Goal: Communication & Community: Ask a question

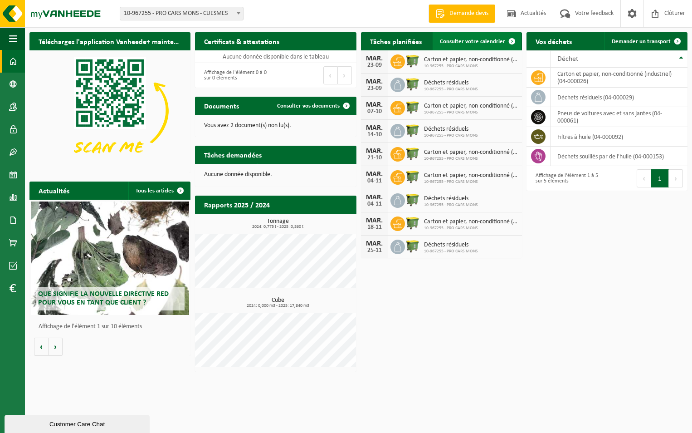
click at [482, 41] on span "Consulter votre calendrier" at bounding box center [472, 42] width 65 height 6
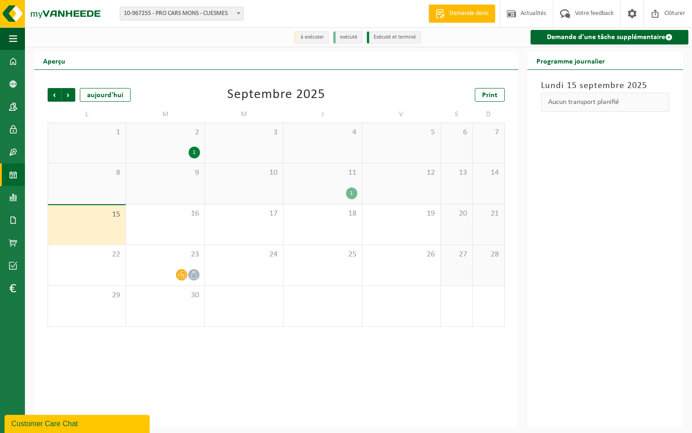
click at [352, 191] on div "1" at bounding box center [351, 193] width 11 height 12
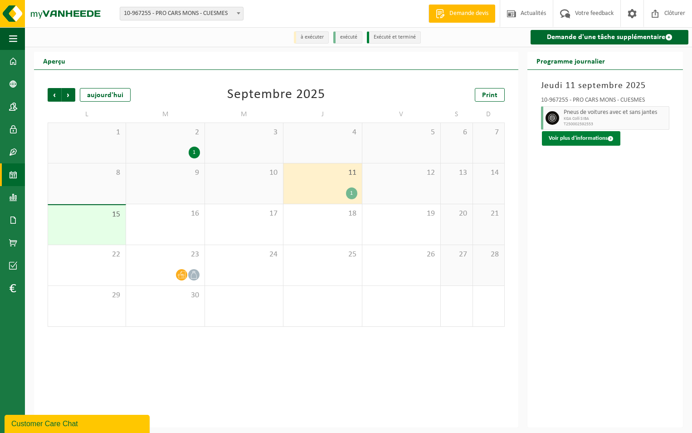
click at [611, 139] on span at bounding box center [611, 139] width 6 height 6
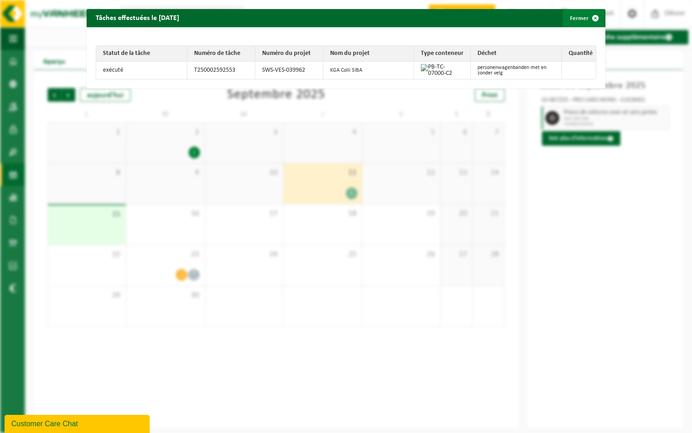
click at [588, 15] on span "button" at bounding box center [595, 18] width 18 height 18
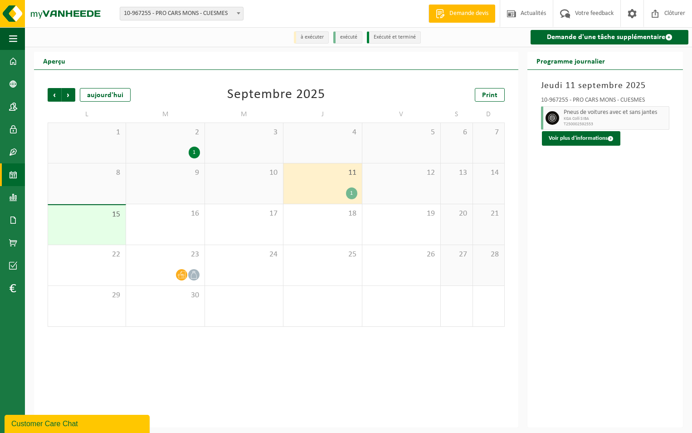
click at [76, 424] on div "Customer Care Chat" at bounding box center [77, 423] width 132 height 11
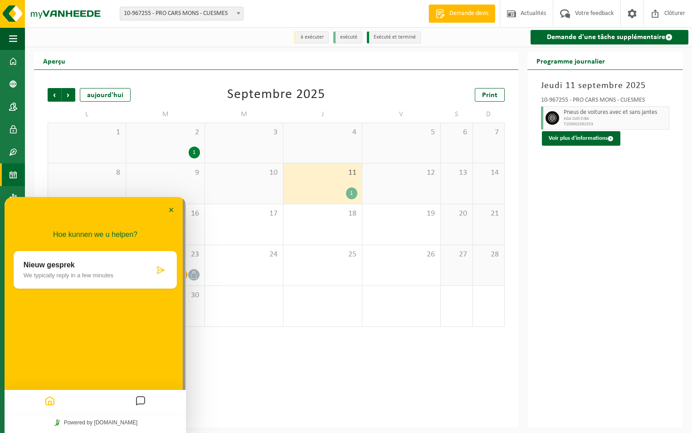
click at [141, 403] on icon "Messages" at bounding box center [140, 401] width 11 height 18
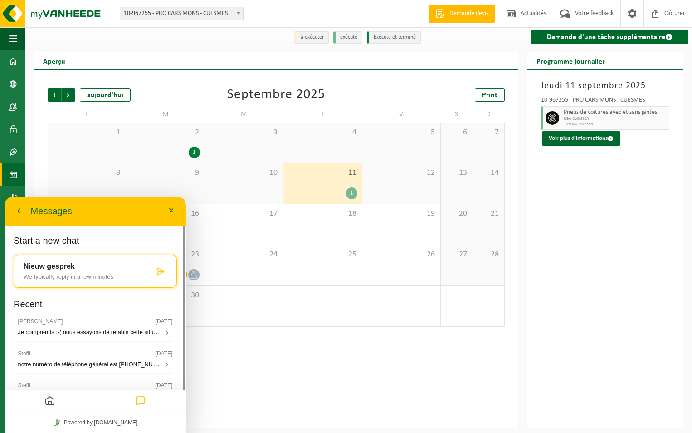
click at [141, 404] on icon "Messages" at bounding box center [140, 401] width 11 height 18
click at [67, 237] on p "Start a new chat" at bounding box center [95, 242] width 163 height 15
click at [157, 270] on icon at bounding box center [160, 271] width 9 height 9
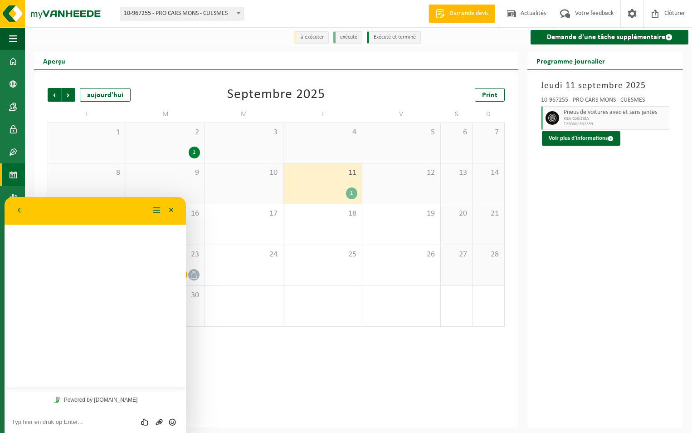
click at [60, 424] on textarea at bounding box center [95, 421] width 167 height 7
click at [156, 214] on button "Menu" at bounding box center [157, 211] width 15 height 14
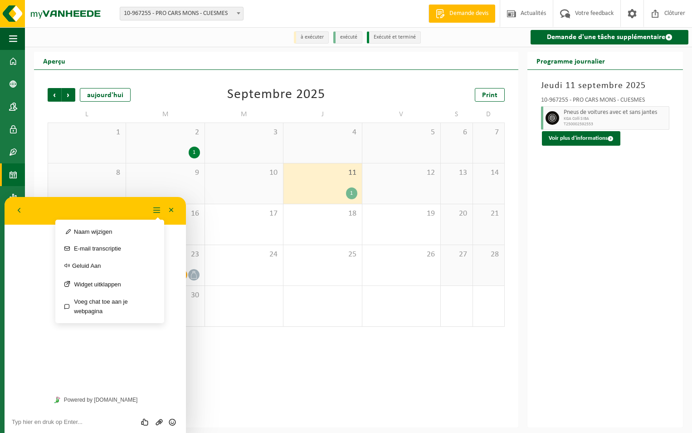
click at [131, 360] on div "Hoe kunnen we u helpen? Nieuw gesprek We typically reply in a few minutes" at bounding box center [95, 293] width 181 height 192
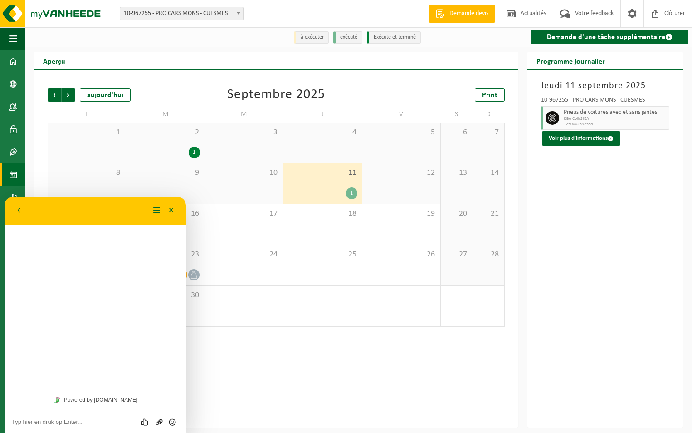
click at [56, 419] on textarea at bounding box center [95, 421] width 167 height 7
type textarea "Bonjour"
click at [31, 420] on textarea "un rammasage du container de pneu" at bounding box center [95, 421] width 167 height 7
click at [112, 420] on textarea "un ramassage du container de pneu" at bounding box center [95, 421] width 167 height 7
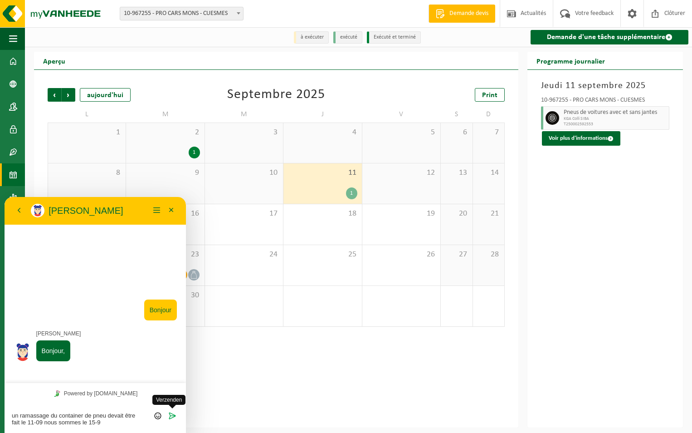
type textarea "un ramassage du container de pneu devait être fait le 11-09 nous sommes le 15-9"
click at [169, 415] on icon "Verzenden" at bounding box center [172, 415] width 8 height 8
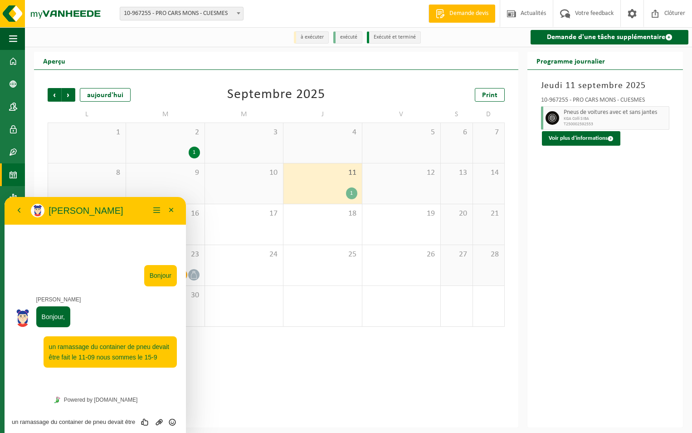
click at [83, 421] on textarea "un ramassage du container de pneu devait être fait le 11-09 nous sommes le 15-9" at bounding box center [95, 421] width 167 height 7
type textarea "personne n'est venu"
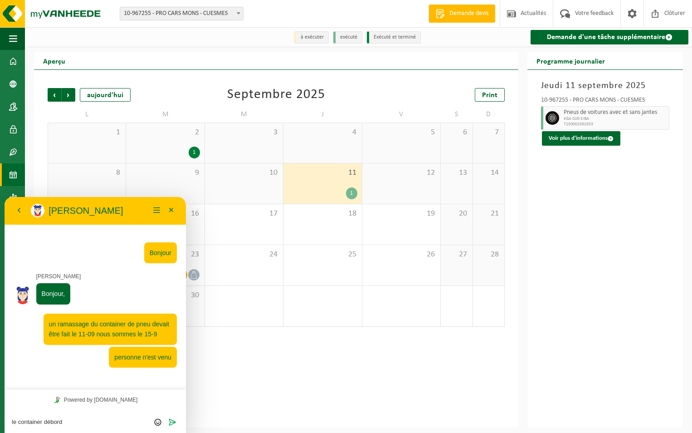
type textarea "le container déborde"
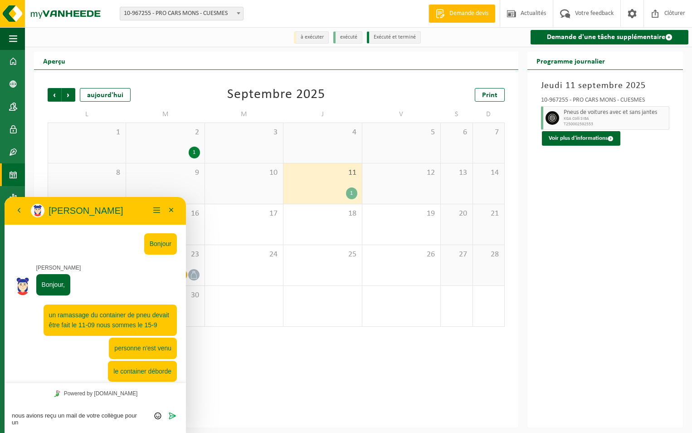
scroll to position [6, 0]
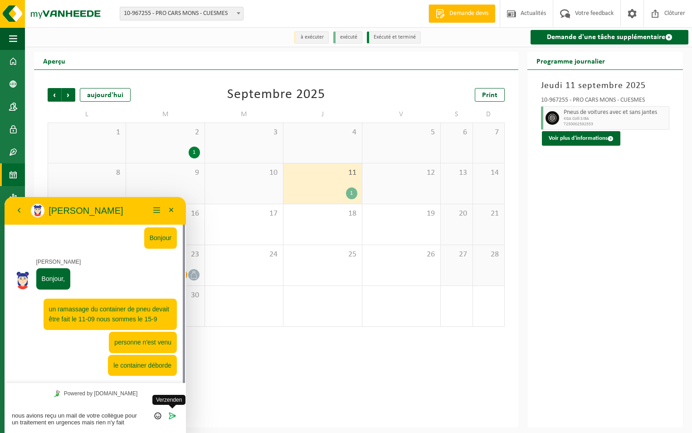
type textarea "nous avions reçu un mail de votre collègue pour un traitement en urgences mais …"
click at [169, 416] on icon "Verzenden" at bounding box center [172, 415] width 8 height 8
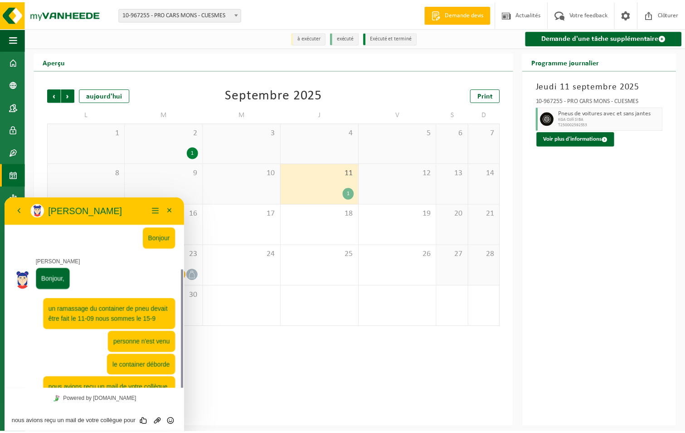
scroll to position [43, 0]
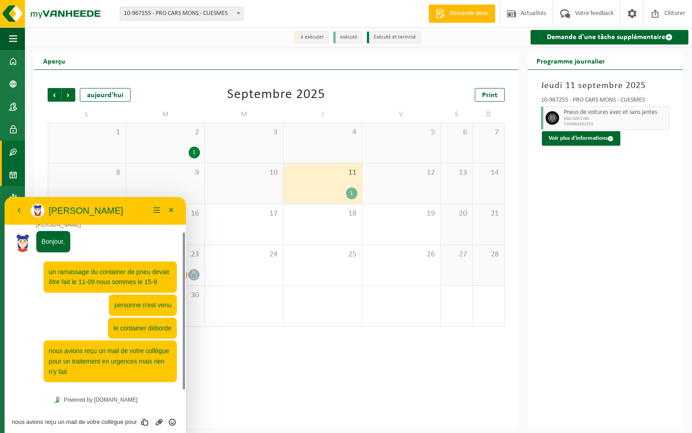
click at [12, 147] on span at bounding box center [13, 152] width 8 height 23
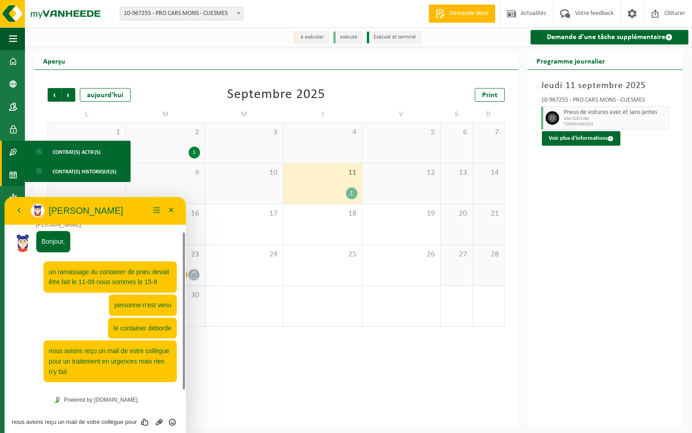
click at [12, 147] on span at bounding box center [13, 152] width 8 height 23
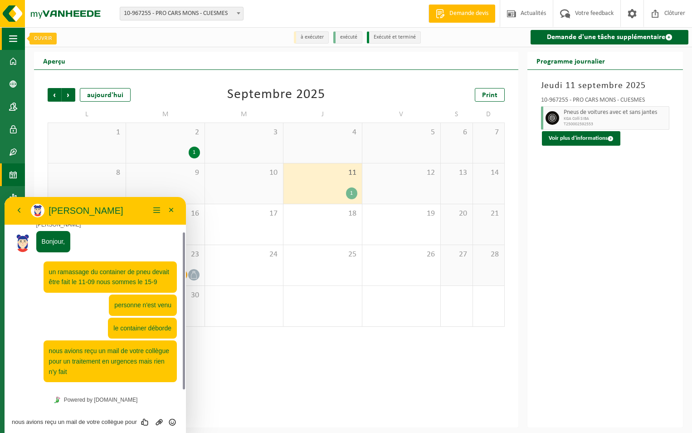
click at [10, 38] on span "button" at bounding box center [13, 38] width 8 height 23
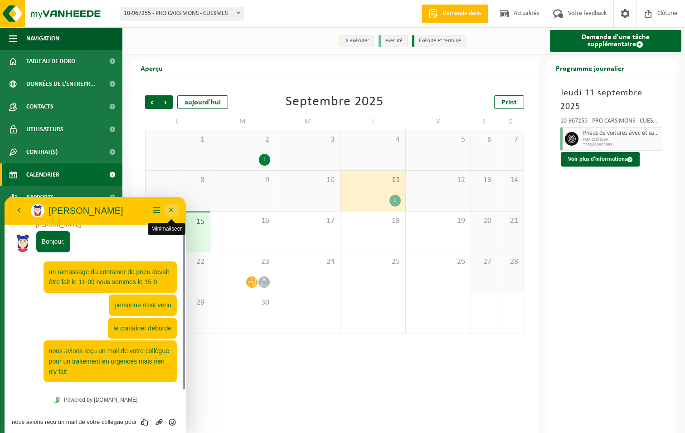
click at [173, 211] on button "Minimaliseer" at bounding box center [171, 211] width 15 height 14
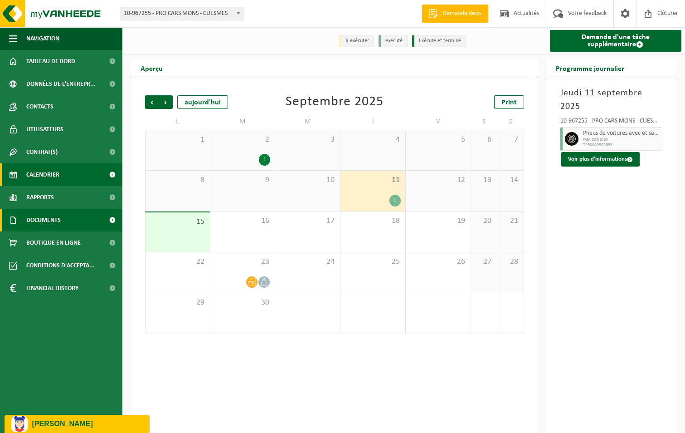
click at [66, 221] on link "Documents" at bounding box center [61, 220] width 122 height 23
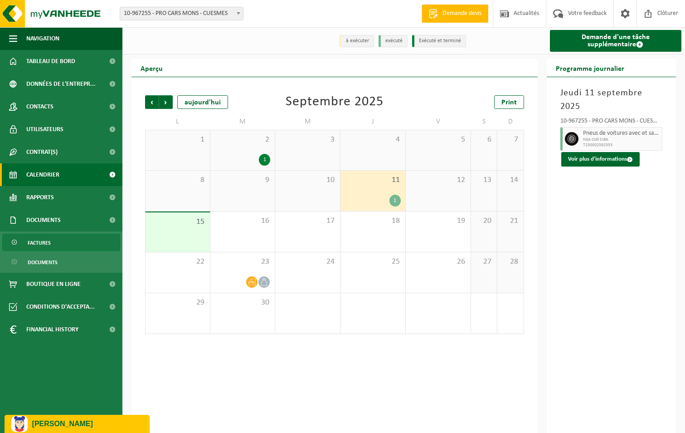
click at [49, 239] on span "Factures" at bounding box center [39, 242] width 23 height 17
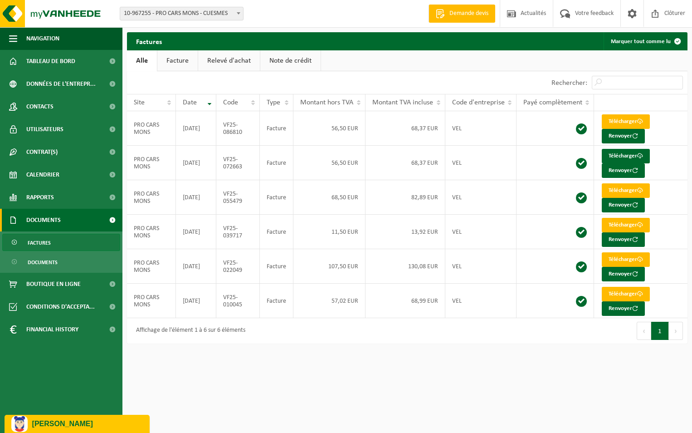
click at [79, 425] on p "Aurélie" at bounding box center [87, 423] width 111 height 8
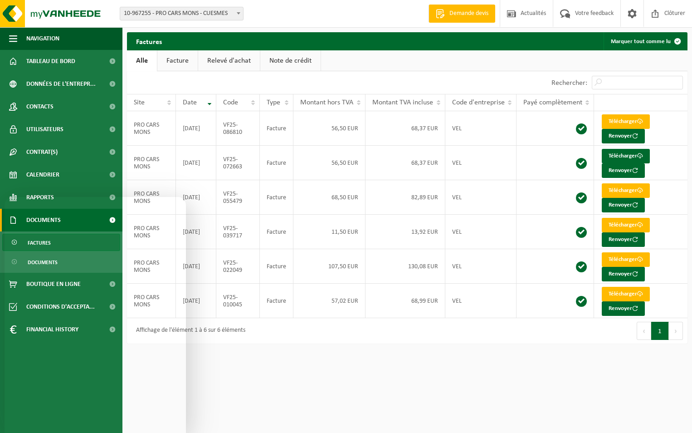
scroll to position [43, 0]
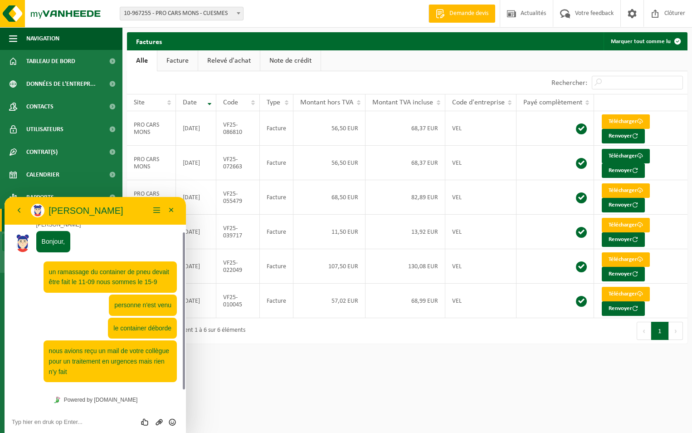
click at [34, 420] on textarea at bounding box center [95, 421] width 167 height 7
type textarea "De plus je ne reçois plus vos facture"
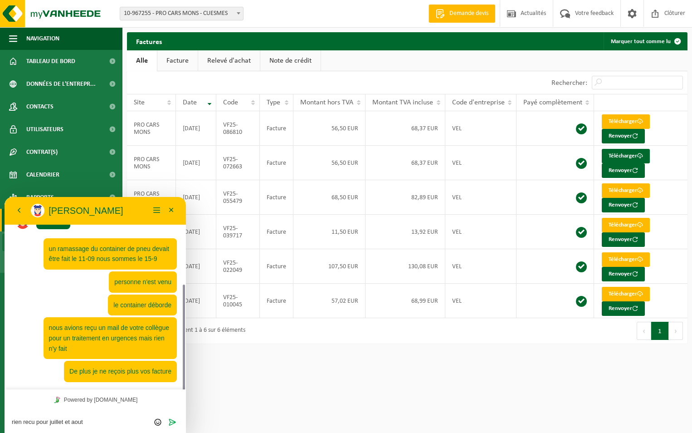
scroll to position [92, 0]
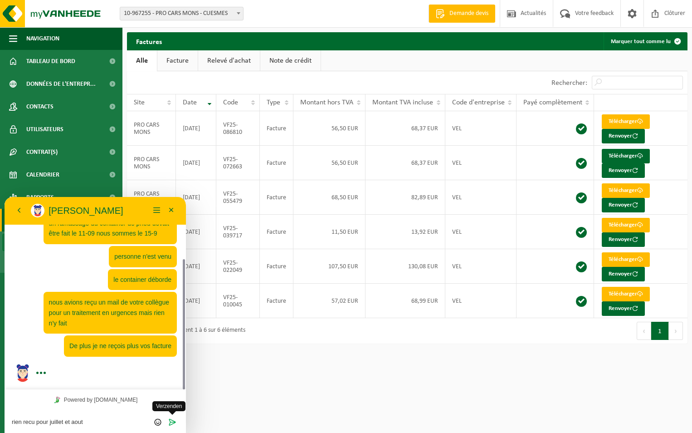
type textarea "rien recu pour juillet et aout"
click at [173, 421] on icon "Verzenden" at bounding box center [172, 422] width 8 height 8
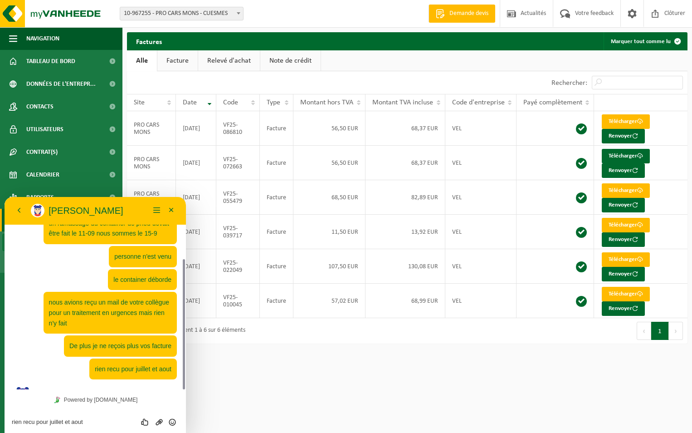
scroll to position [114, 0]
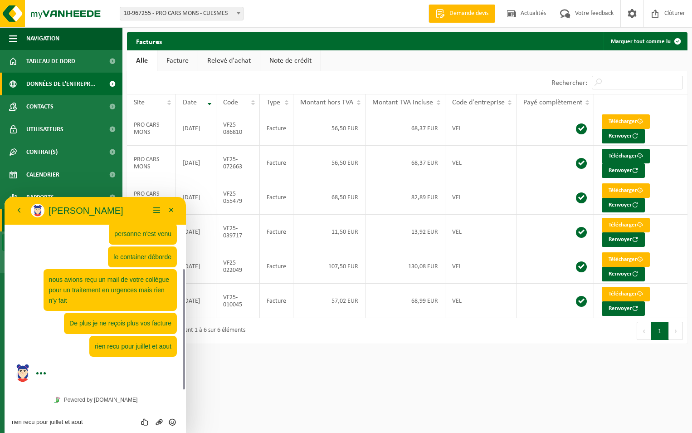
click at [62, 82] on span "Données de l'entrepr..." at bounding box center [60, 84] width 69 height 23
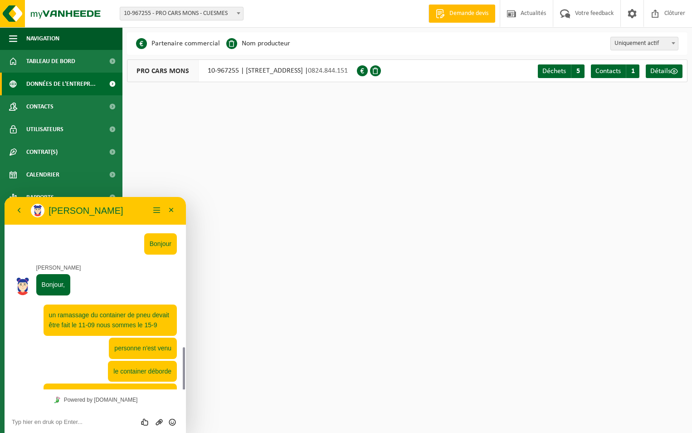
scroll to position [89, 0]
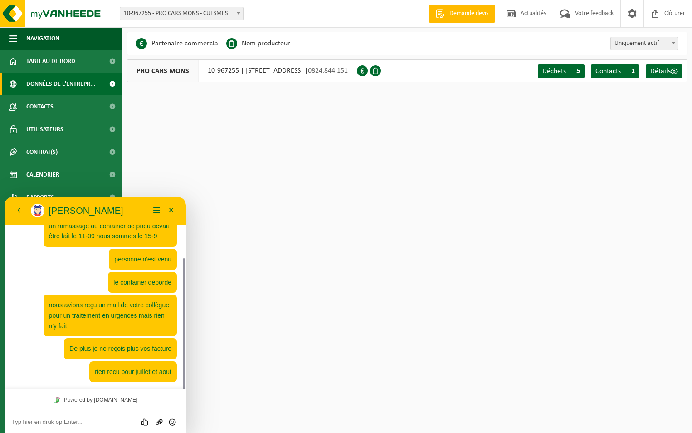
click at [53, 419] on textarea at bounding box center [95, 421] width 167 height 7
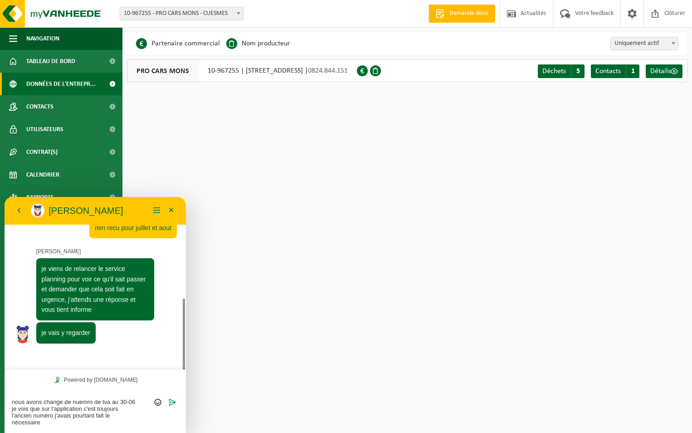
scroll to position [214, 0]
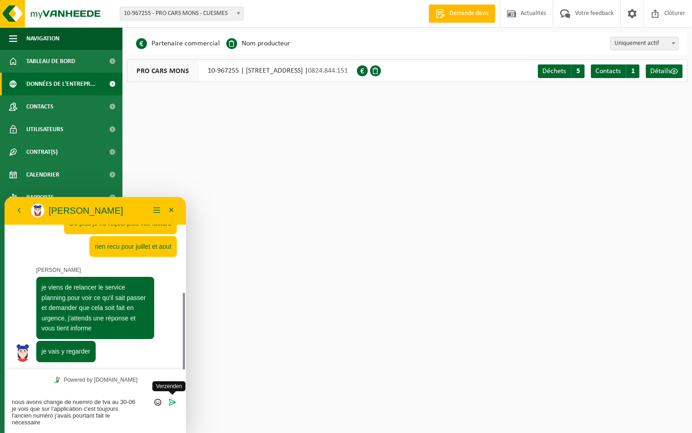
type textarea "nous avons change de nuemro de tva au 30-06 je vois que sur l'application c'est…"
click at [172, 401] on icon "Verzenden" at bounding box center [172, 402] width 8 height 8
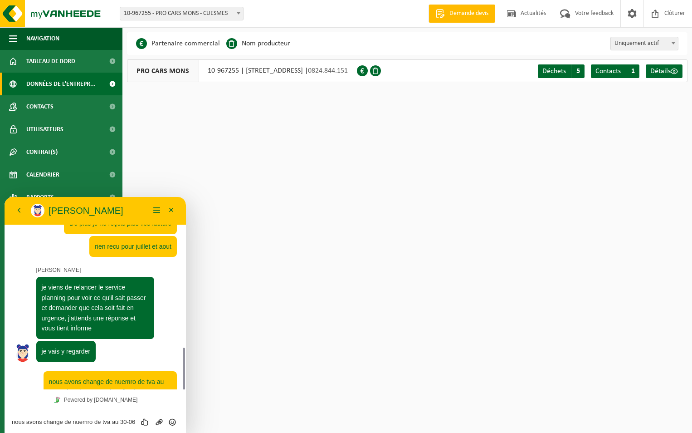
scroll to position [255, 0]
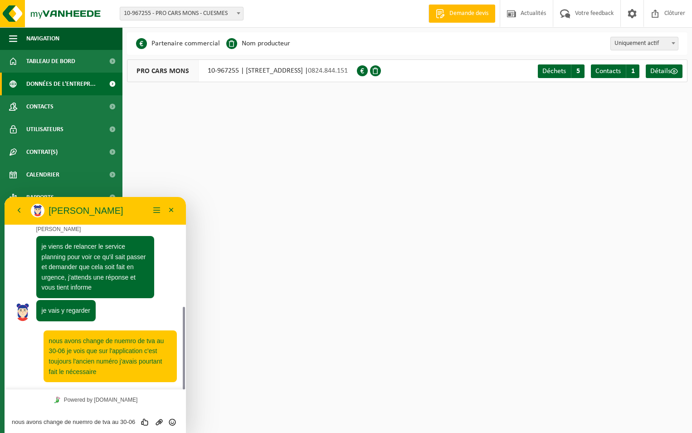
click at [67, 423] on textarea "nous avons change de nuemro de tva au 30-06 je vois que sur l'application c'est…" at bounding box center [95, 421] width 167 height 7
click at [46, 423] on textarea "nous avons change de nuemro de tva au 30-06 je vois que sur l'application c'est…" at bounding box center [95, 421] width 167 height 7
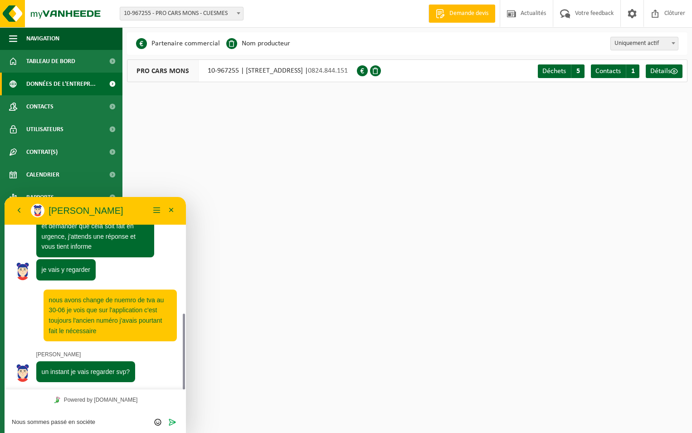
scroll to position [321, 0]
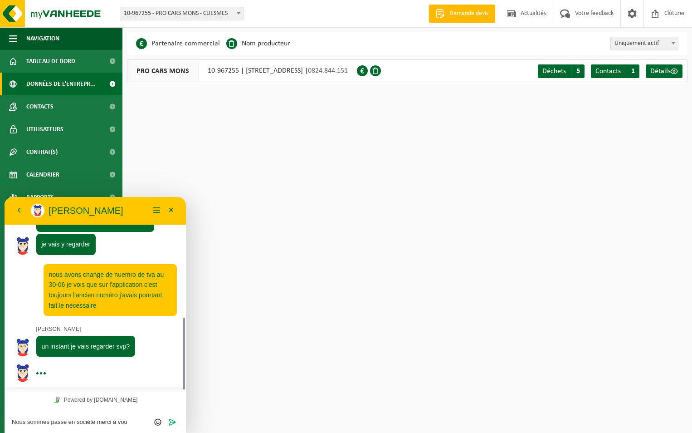
type textarea "Nous sommes passé en sociéte merci à vous"
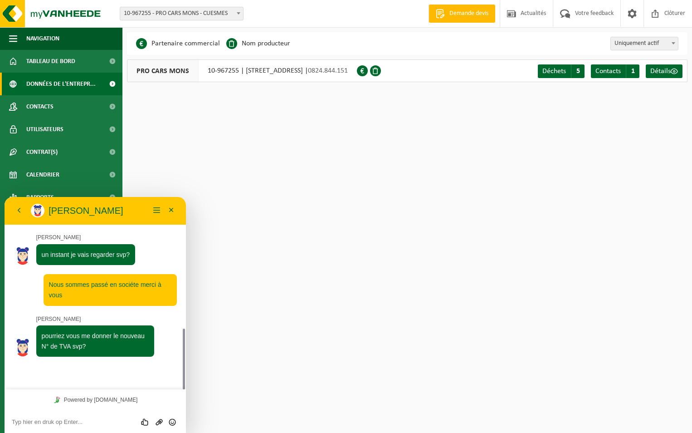
scroll to position [387, 0]
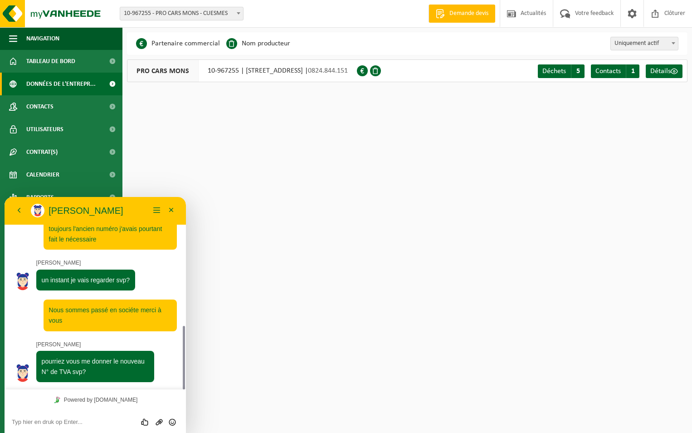
click at [54, 420] on textarea at bounding box center [95, 421] width 167 height 7
type textarea "BE1024736209"
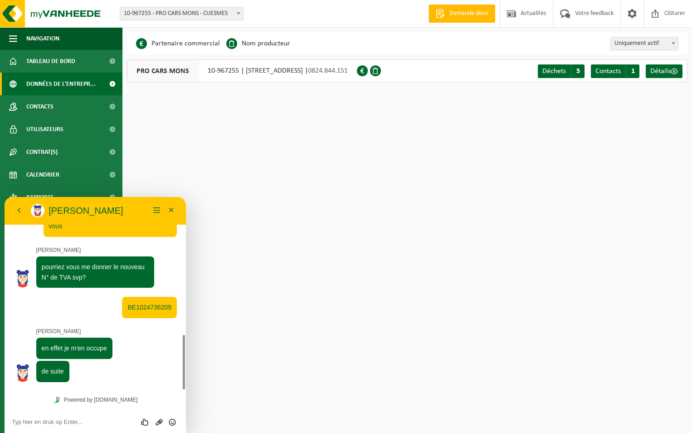
scroll to position [482, 0]
click at [63, 420] on textarea at bounding box center [95, 421] width 167 height 7
type textarea "MERCI"
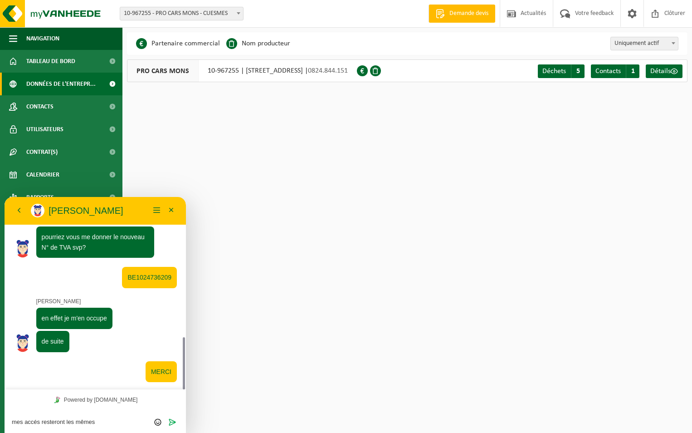
type textarea "mes accés resteront les mêmes?"
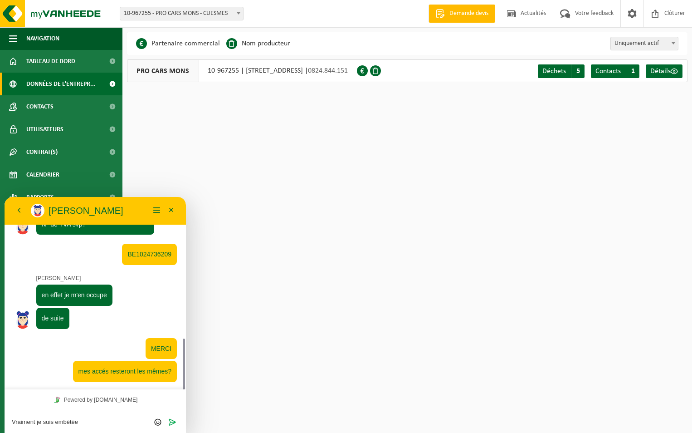
click at [68, 420] on textarea "Vraiment je suis embétée" at bounding box center [95, 421] width 167 height 7
click at [83, 421] on textarea "Vraiment je suis embêtée" at bounding box center [95, 421] width 167 height 7
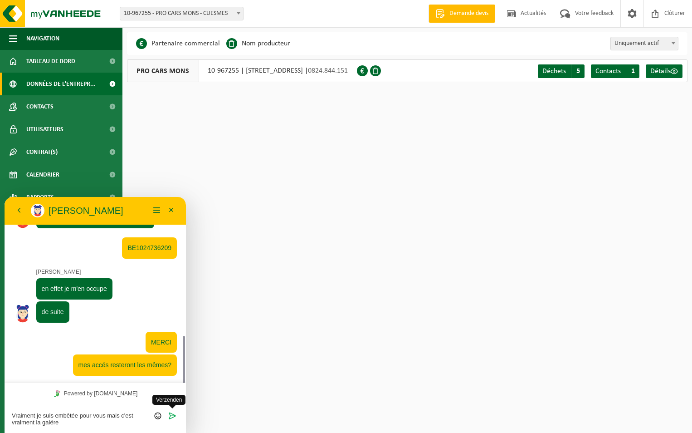
type textarea "Vraiment je suis embêtée pour vous mais c'est vraiment la galére"
click at [171, 415] on icon "Verzenden" at bounding box center [172, 415] width 8 height 8
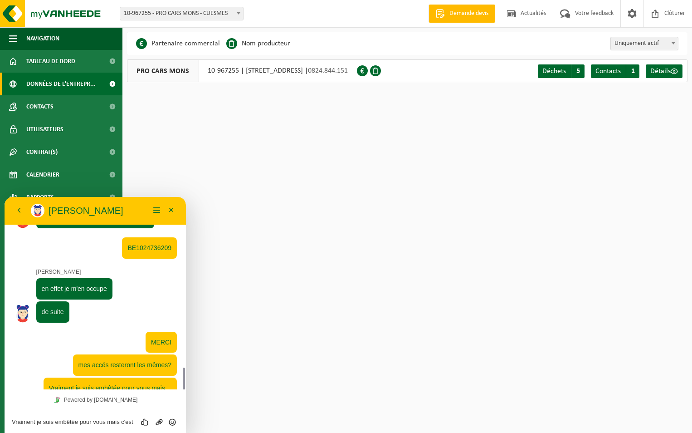
scroll to position [568, 0]
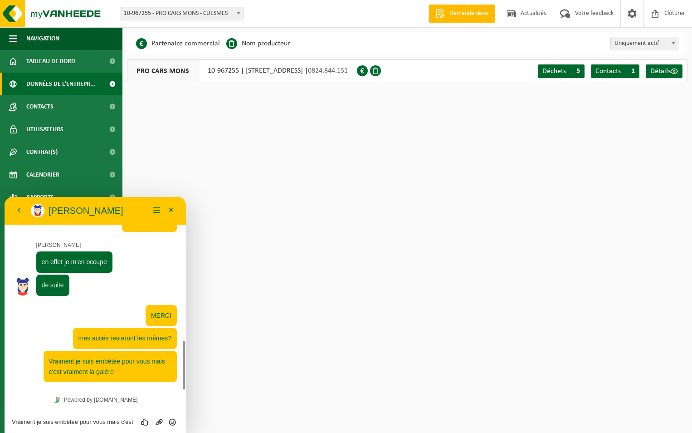
click at [266, 144] on html "Site: 10-967255 - PRO CARS MONS - CUESMES 10-989955 - PRO CARS MONS - CUESMES 1…" at bounding box center [346, 216] width 692 height 433
click at [62, 419] on textarea "Vraiment je suis embêtée pour vous mais c'est vraiment la galére" at bounding box center [95, 421] width 167 height 7
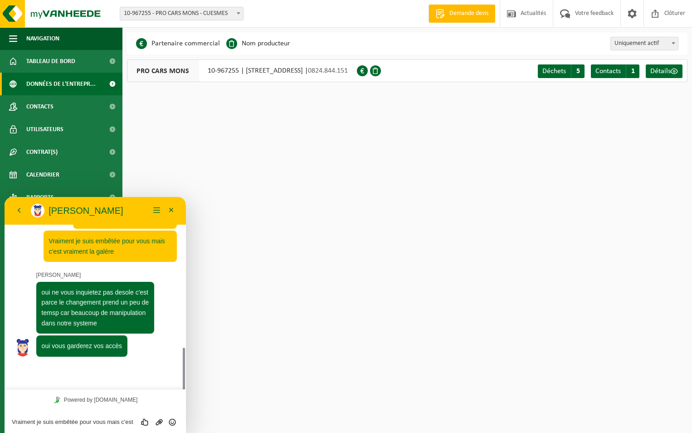
scroll to position [663, 0]
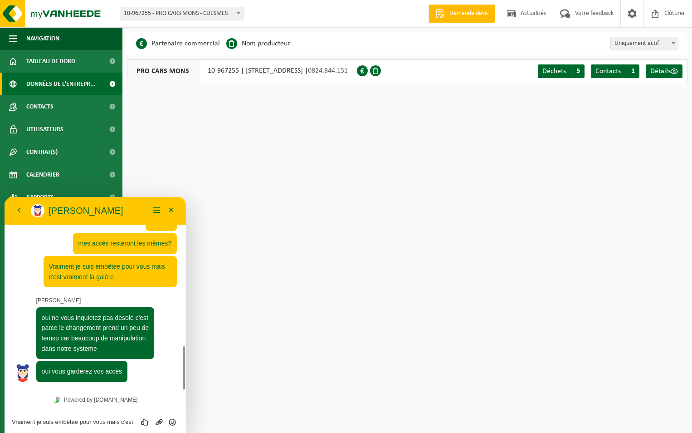
click at [54, 418] on textarea "Vraiment je suis embêtée pour vous mais c'est vraiment la galére" at bounding box center [95, 421] width 167 height 7
type textarea "OK merci"
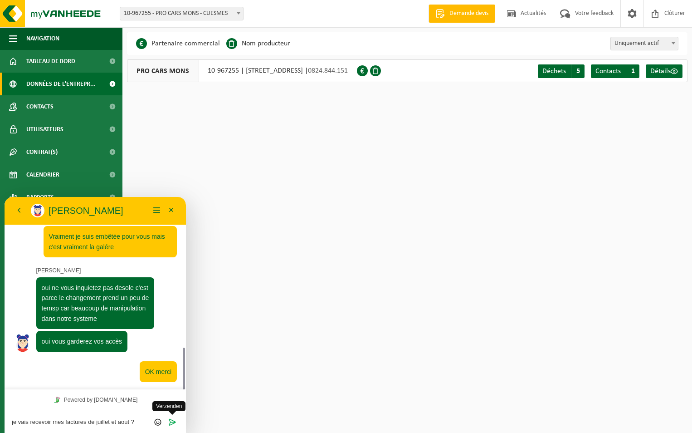
type textarea "je vais recevoir mes factures de juillet et aout ?"
click at [171, 423] on icon "Verzenden" at bounding box center [172, 422] width 8 height 8
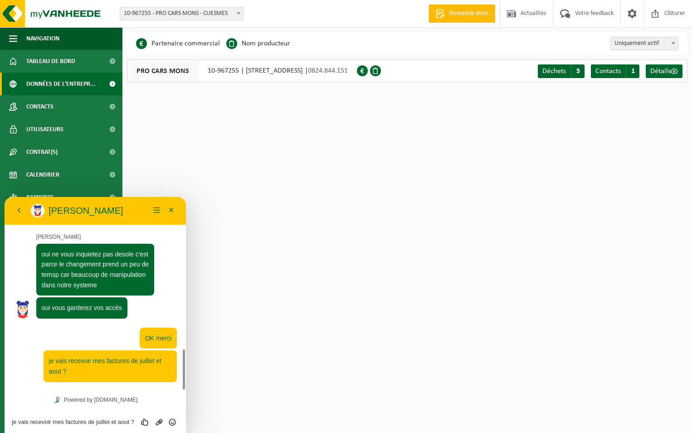
click at [67, 83] on span "Données de l'entrepr..." at bounding box center [60, 84] width 69 height 23
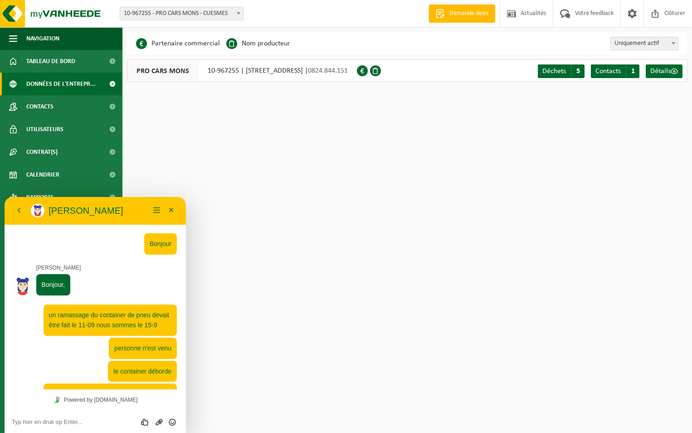
scroll to position [726, 0]
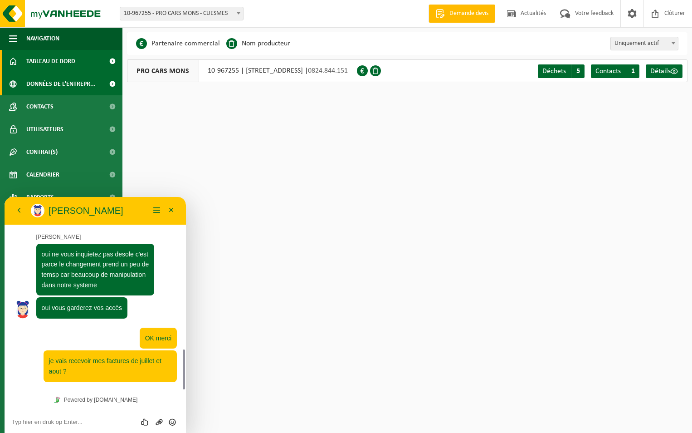
click at [64, 60] on span "Tableau de bord" at bounding box center [50, 61] width 49 height 23
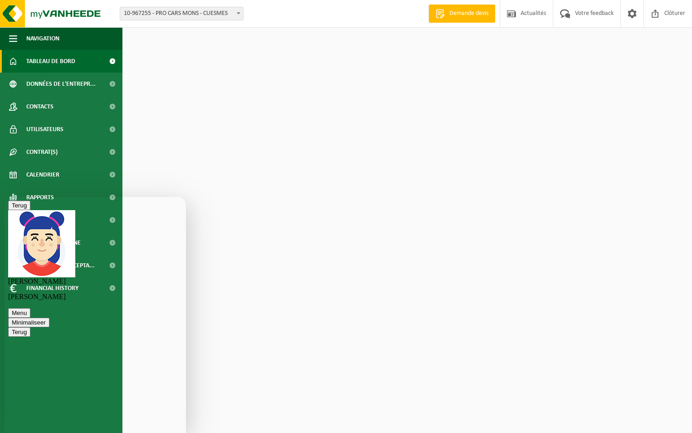
scroll to position [726, 0]
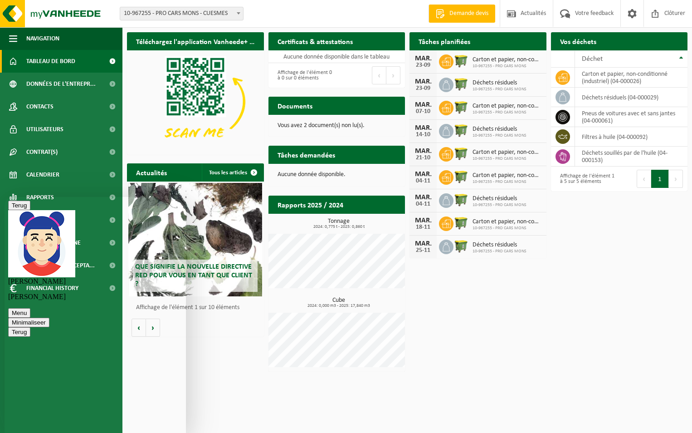
click at [235, 395] on html "Site: 10-967255 - PRO CARS MONS - CUESMES 10-989955 - PRO CARS MONS - CUESMES 1…" at bounding box center [346, 216] width 692 height 433
click at [19, 208] on button "Terug" at bounding box center [19, 205] width 22 height 10
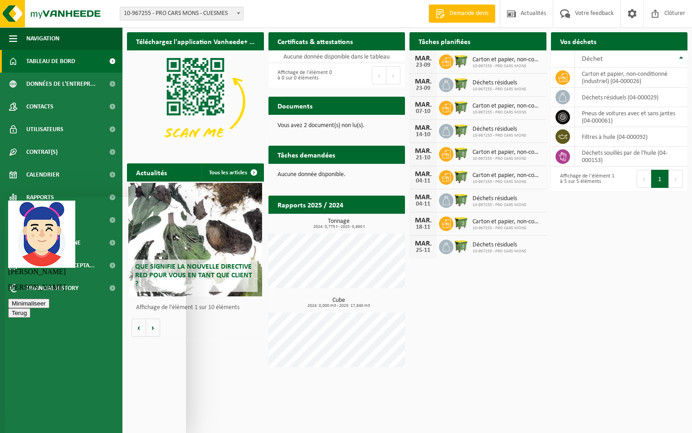
scroll to position [703, 0]
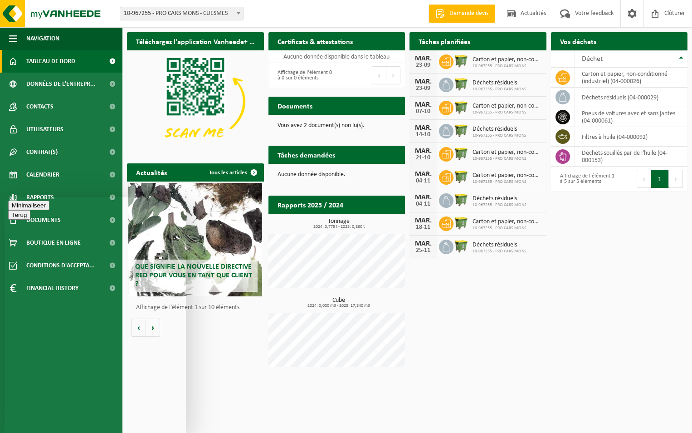
click at [49, 209] on button "Minimaliseer" at bounding box center [28, 205] width 41 height 10
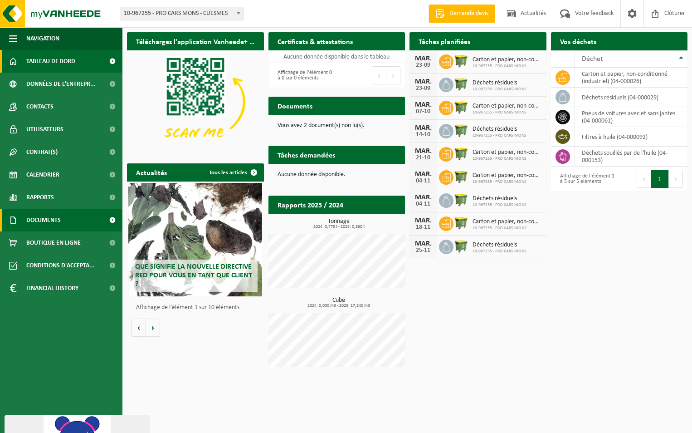
click at [47, 219] on span "Documents" at bounding box center [43, 220] width 34 height 23
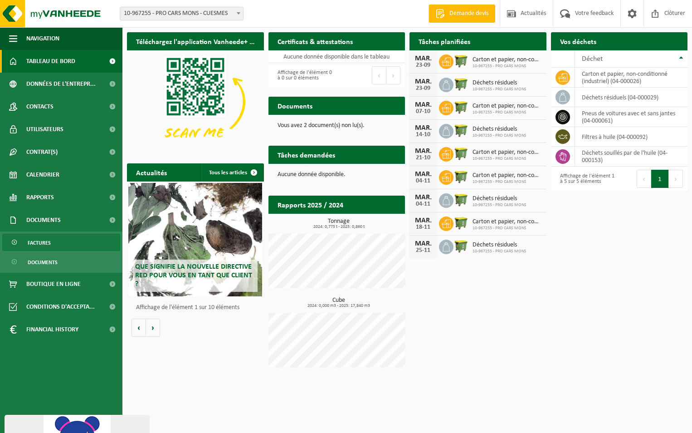
click at [44, 241] on span "Factures" at bounding box center [39, 242] width 23 height 17
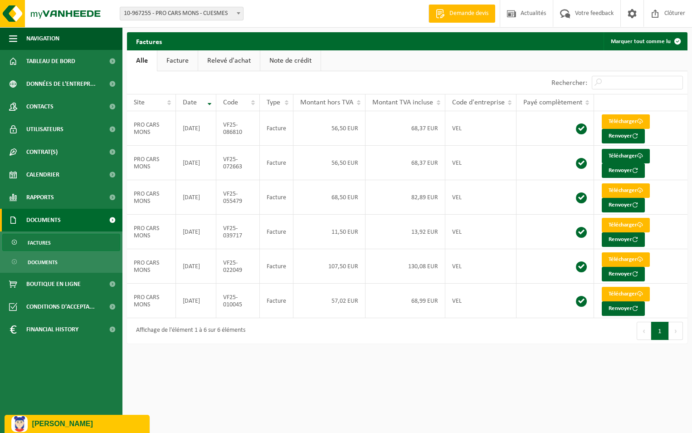
click at [103, 430] on div "[PERSON_NAME]" at bounding box center [77, 423] width 132 height 16
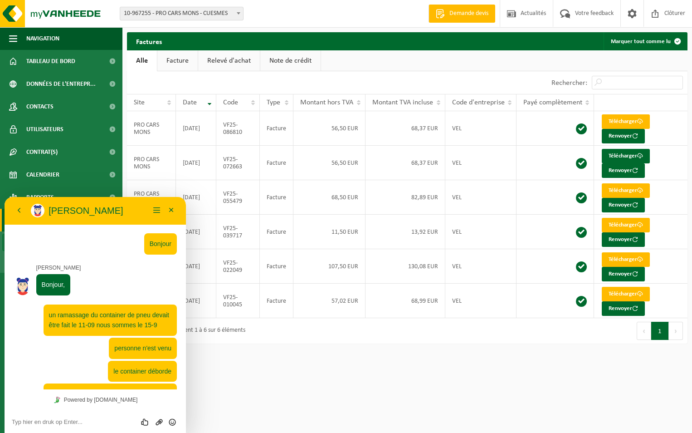
scroll to position [726, 0]
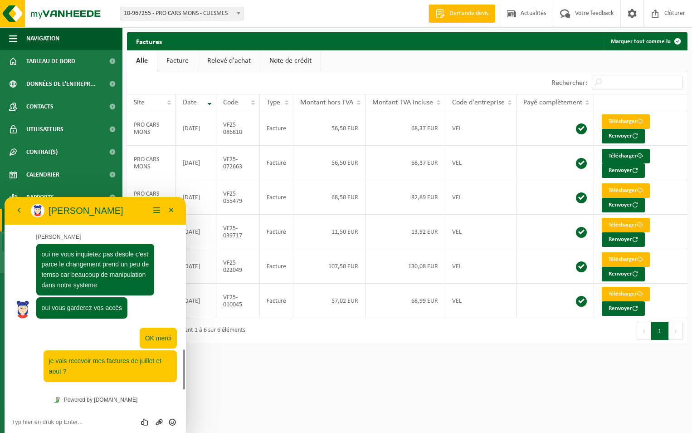
click at [64, 421] on textarea at bounding box center [95, 421] width 167 height 7
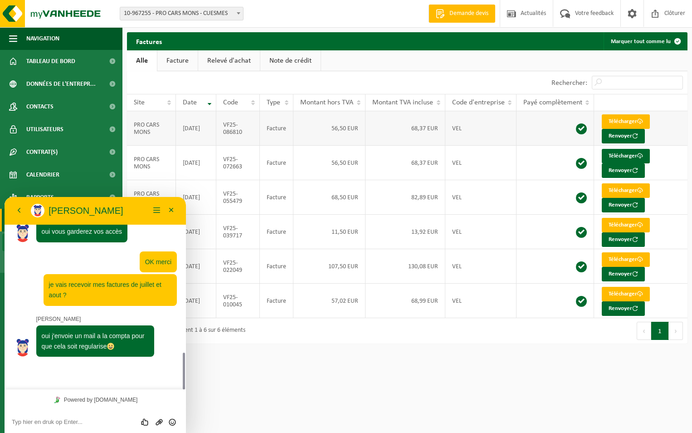
scroll to position [777, 0]
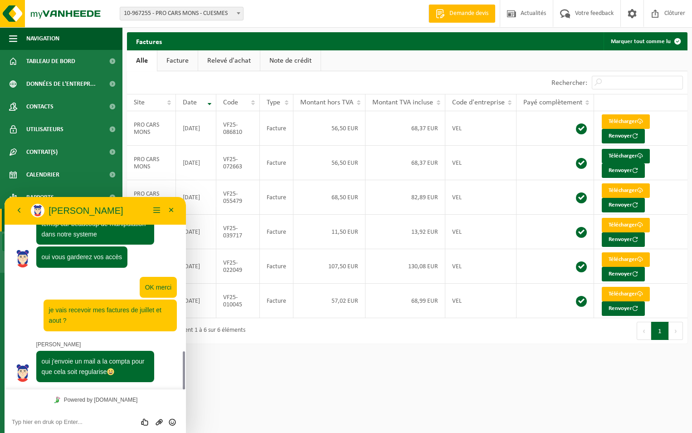
click at [60, 423] on textarea at bounding box center [95, 421] width 167 height 7
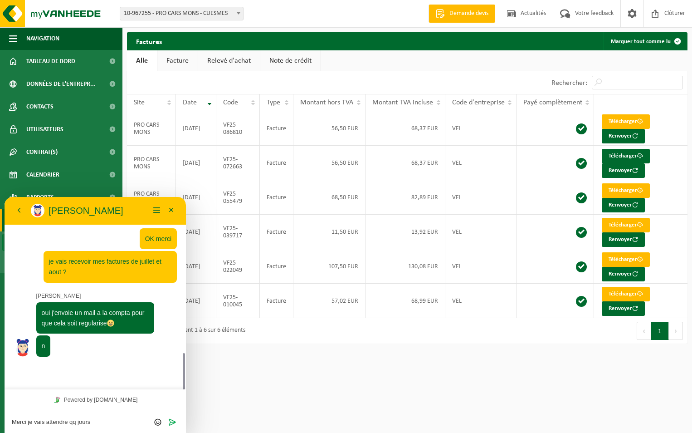
scroll to position [800, 0]
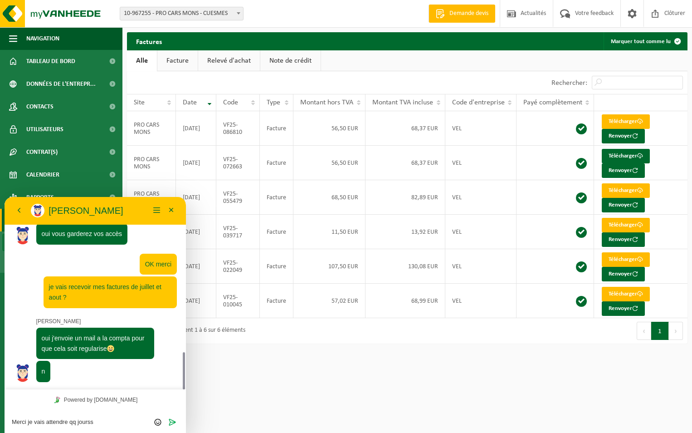
type textarea "Merci je vais attendre qq jours"
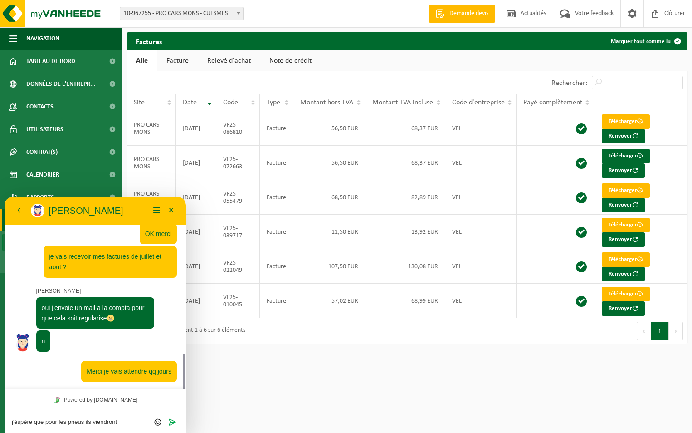
click at [26, 421] on textarea "j'éspère que pour les pneus ils viendront" at bounding box center [95, 421] width 167 height 7
click at [127, 419] on textarea "j'éspére que pour les pneus ils viendront" at bounding box center [95, 421] width 167 height 7
click at [25, 421] on textarea "j'éspére que pour les pneus ils viendront" at bounding box center [95, 421] width 167 height 7
click at [129, 419] on textarea "j'éspere que pour les pneus ils viendront" at bounding box center [95, 421] width 167 height 7
type textarea "j'éspere que pour les pneus ils viendront"
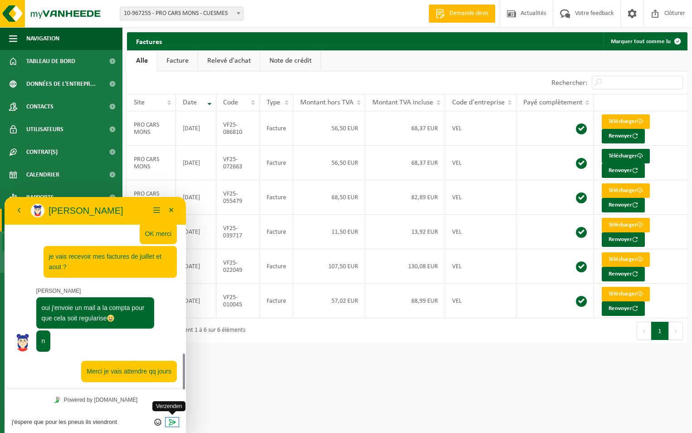
click at [173, 420] on icon "Verzenden" at bounding box center [172, 422] width 8 height 8
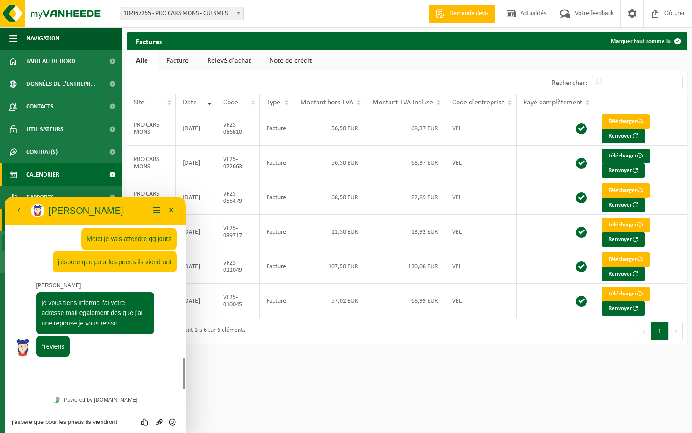
scroll to position [937, 0]
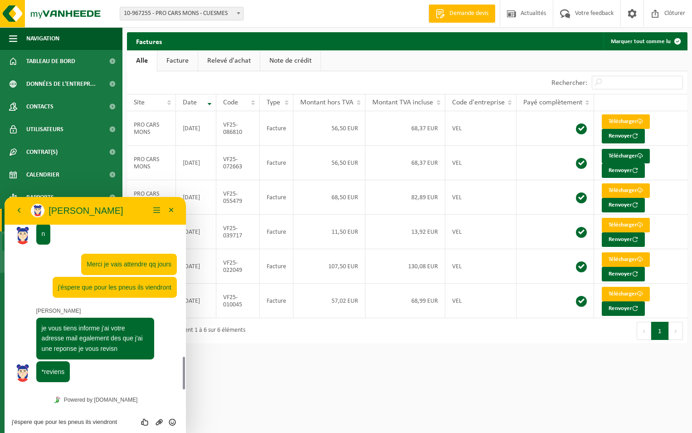
click at [54, 420] on textarea "j'éspere que pour les pneus ils viendront" at bounding box center [95, 421] width 167 height 7
type textarea "v"
type textarea "Vraiment un grand merci"
click at [170, 420] on icon "Verzenden" at bounding box center [172, 422] width 8 height 8
